Goal: Information Seeking & Learning: Learn about a topic

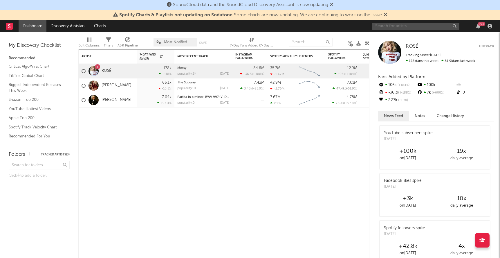
click at [397, 28] on input "text" at bounding box center [415, 26] width 87 height 7
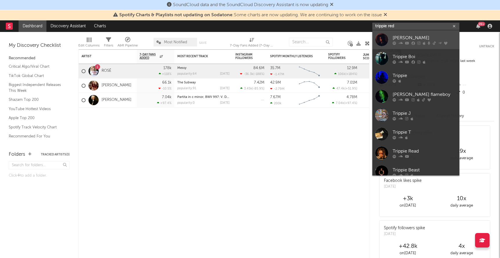
type input "trippie red"
click at [425, 34] on link "[PERSON_NAME]" at bounding box center [415, 39] width 87 height 19
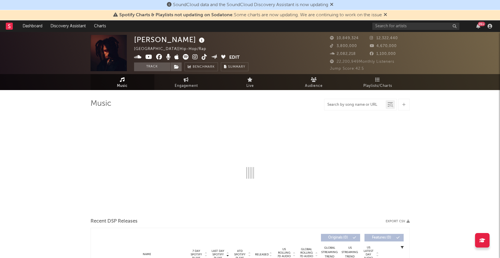
click at [352, 104] on input "text" at bounding box center [354, 104] width 61 height 5
type input "wish"
select select "6m"
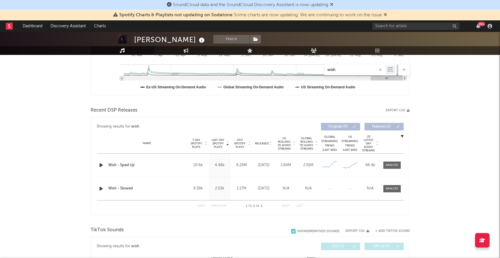
scroll to position [156, 0]
type input "wish"
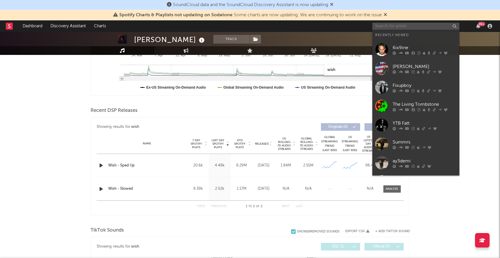
click at [401, 26] on input "text" at bounding box center [415, 26] width 87 height 7
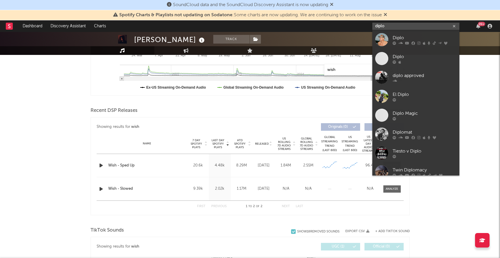
type input "diplo"
click at [394, 39] on div "Diplo" at bounding box center [425, 37] width 64 height 7
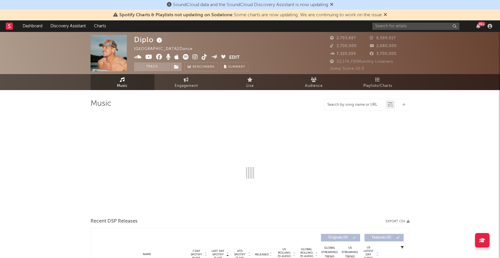
click at [363, 105] on input "text" at bounding box center [354, 104] width 61 height 5
type input "wi"
select select "6m"
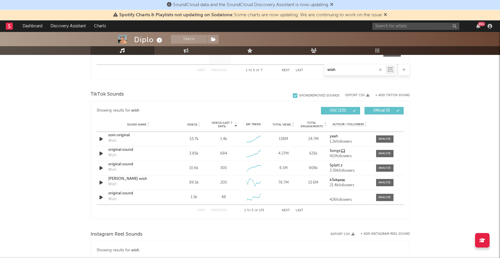
scroll to position [362, 0]
type input "wish"
click at [122, 135] on div "som original" at bounding box center [138, 135] width 61 height 6
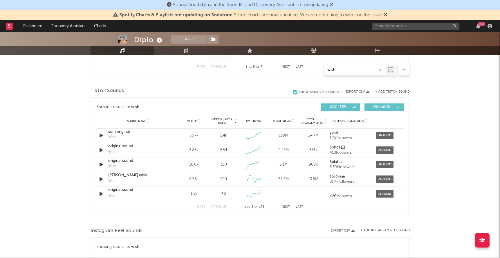
scroll to position [367, 0]
